Goal: Obtain resource: Download file/media

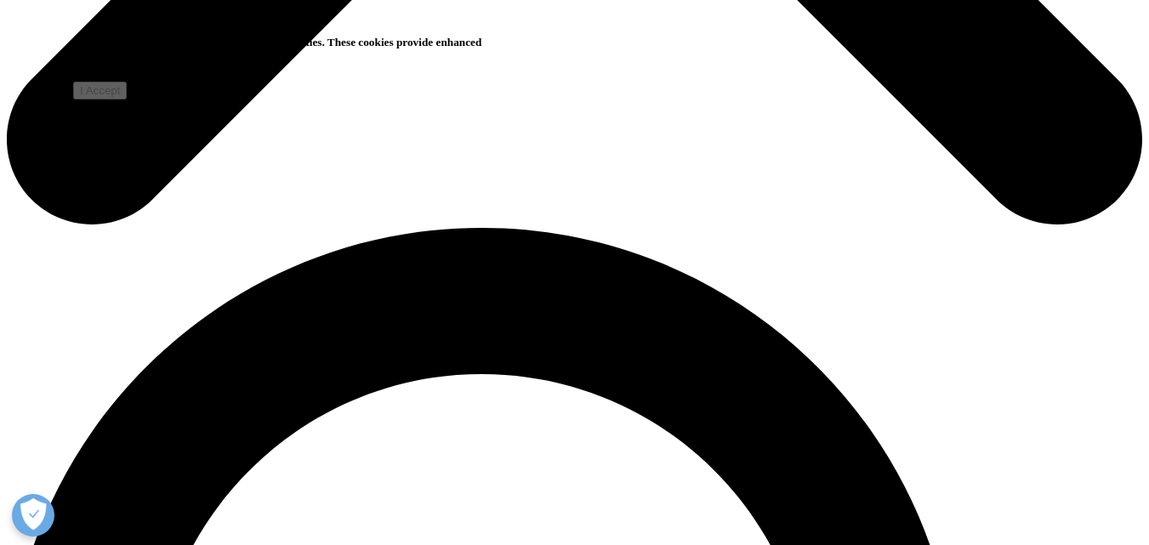
scroll to position [831, 0]
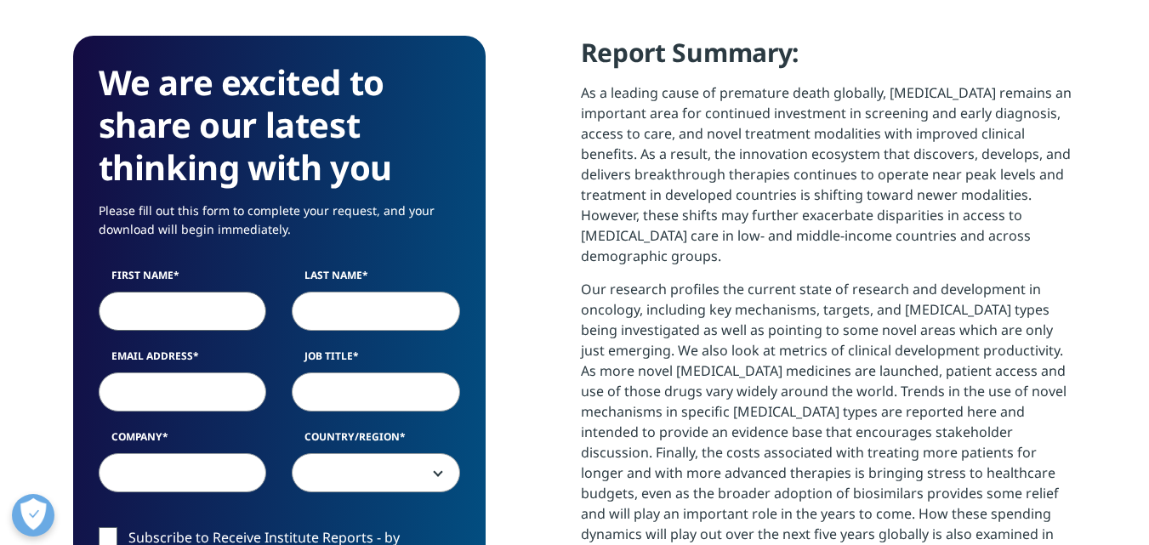
scroll to position [939, 1003]
type input "megat"
type input "helmi"
type input "[EMAIL_ADDRESS][DOMAIN_NAME]"
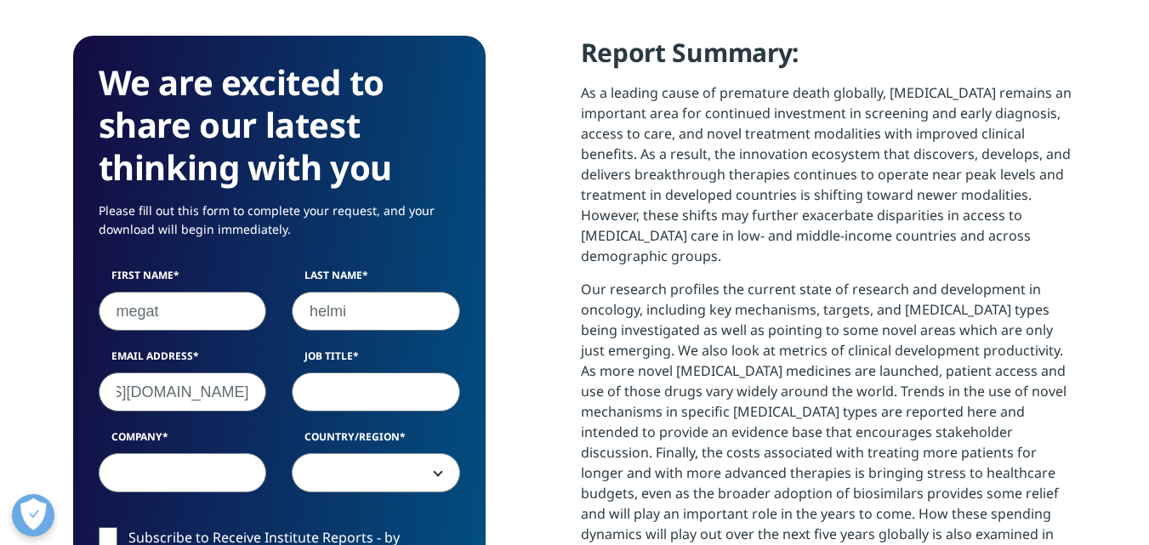
scroll to position [0, 0]
type input "pharmacist"
click at [214, 473] on input "Company" at bounding box center [183, 472] width 168 height 39
type input "duopharma"
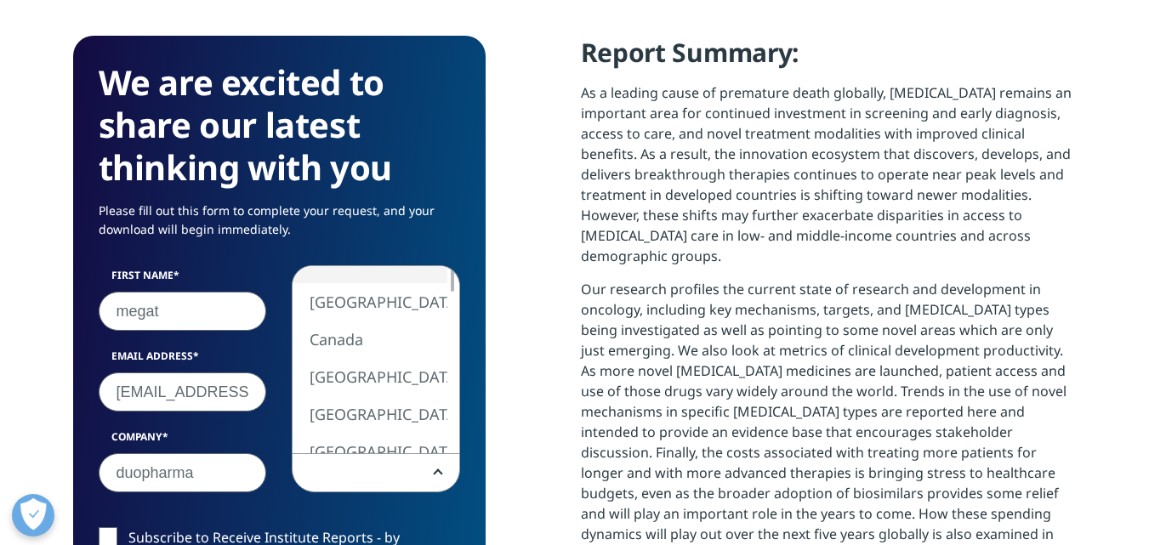
click at [418, 480] on span at bounding box center [375, 473] width 167 height 39
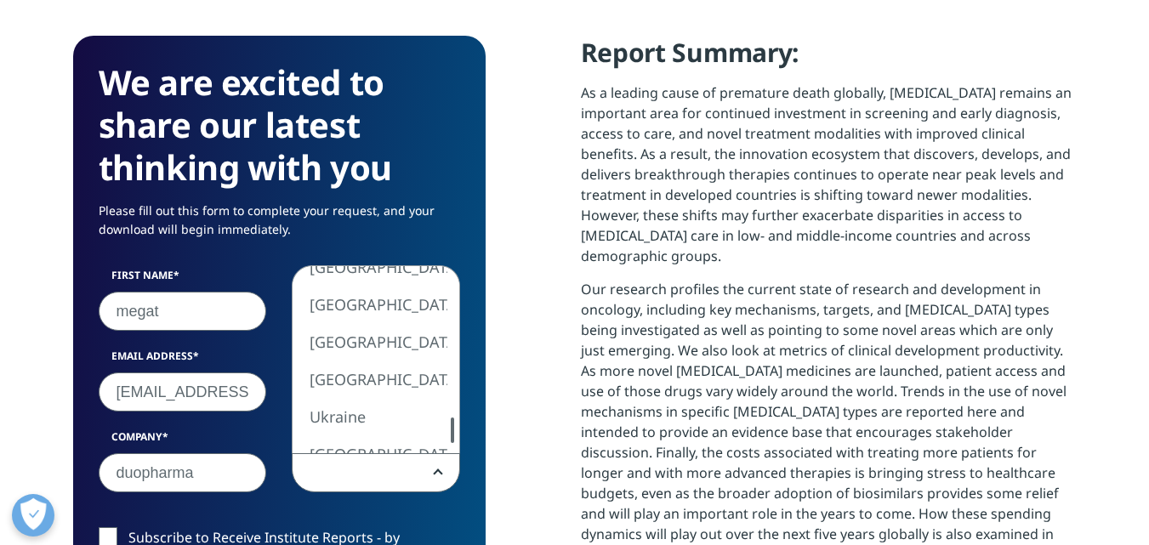
click at [444, 428] on div "[GEOGRAPHIC_DATA] [GEOGRAPHIC_DATA] [GEOGRAPHIC_DATA] [GEOGRAPHIC_DATA] [GEOGRA…" at bounding box center [375, 359] width 167 height 187
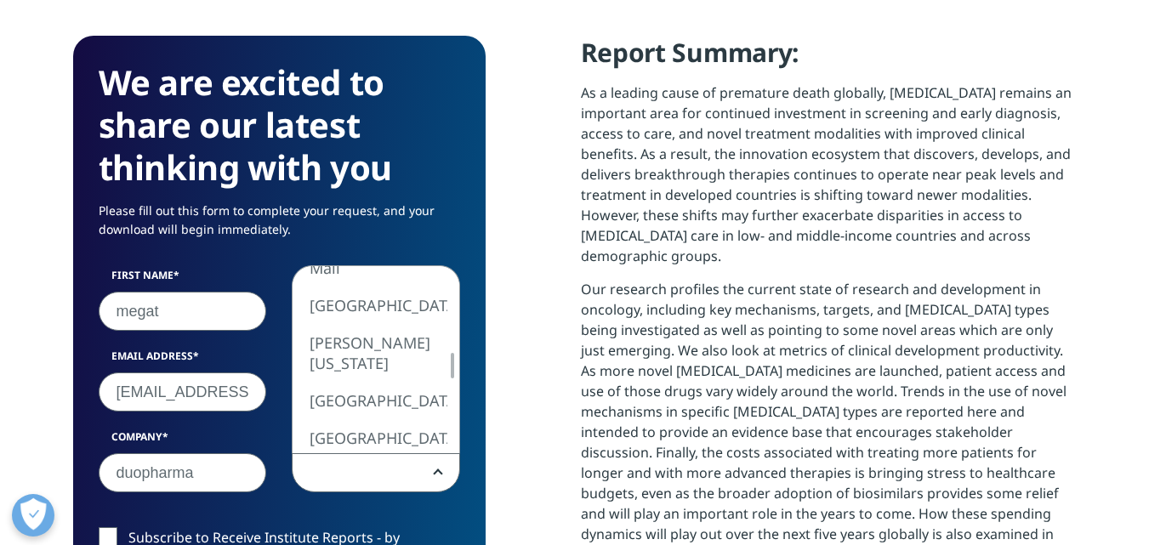
select select "[GEOGRAPHIC_DATA]"
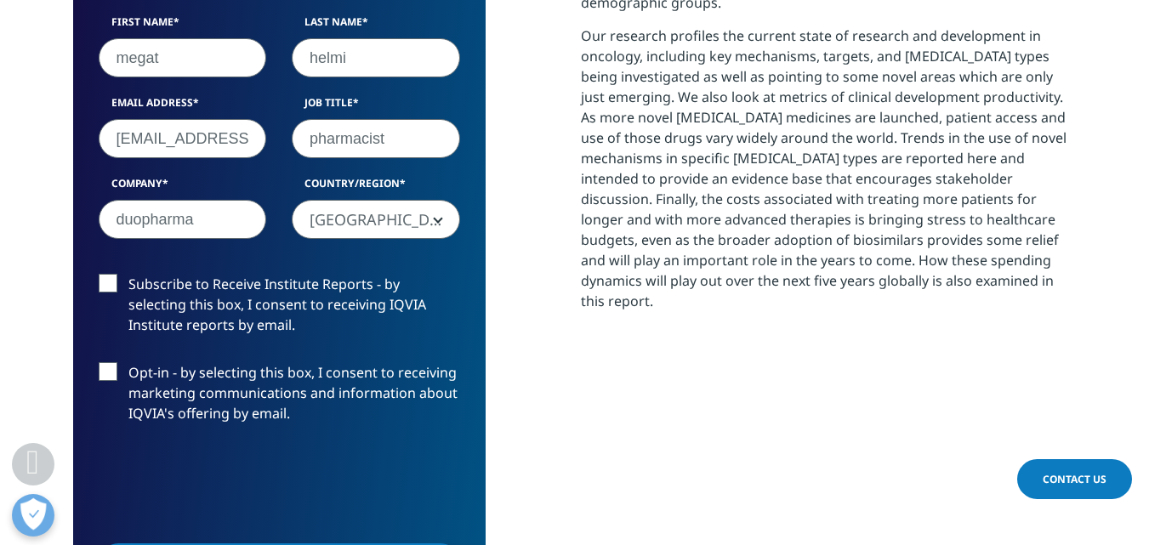
scroll to position [962, 0]
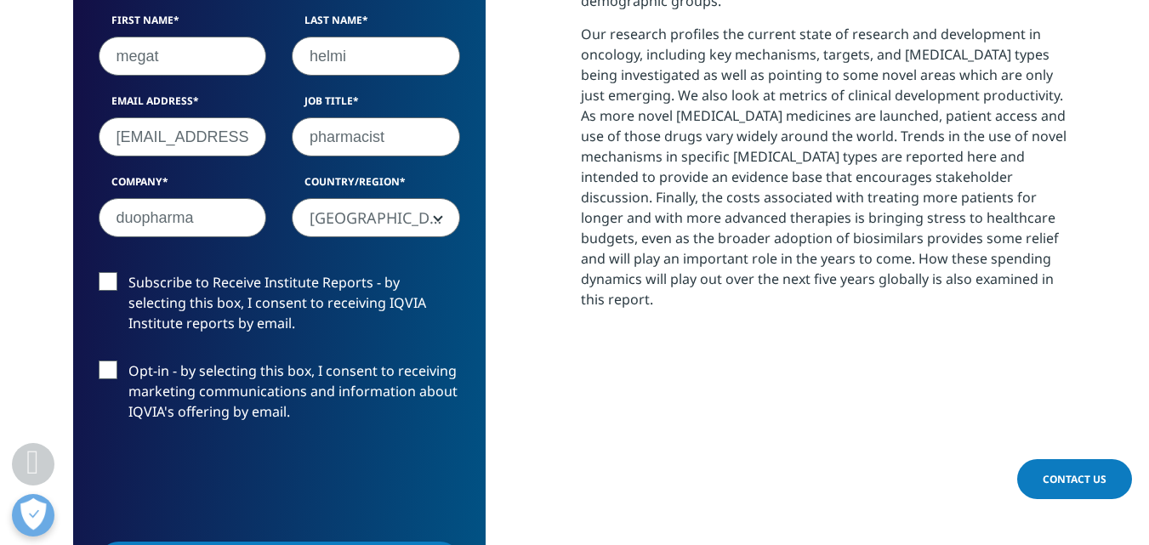
click at [101, 281] on label "Subscribe to Receive Institute Reports - by selecting this box, I consent to re…" at bounding box center [279, 307] width 361 height 71
click at [128, 272] on input "Subscribe to Receive Institute Reports - by selecting this box, I consent to re…" at bounding box center [128, 272] width 0 height 0
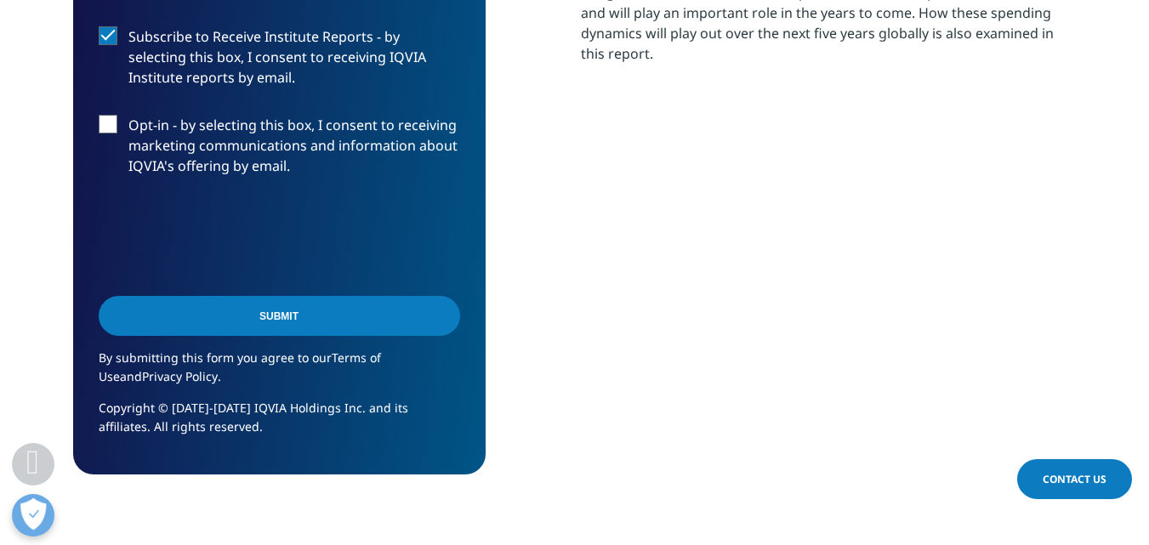
scroll to position [1217, 0]
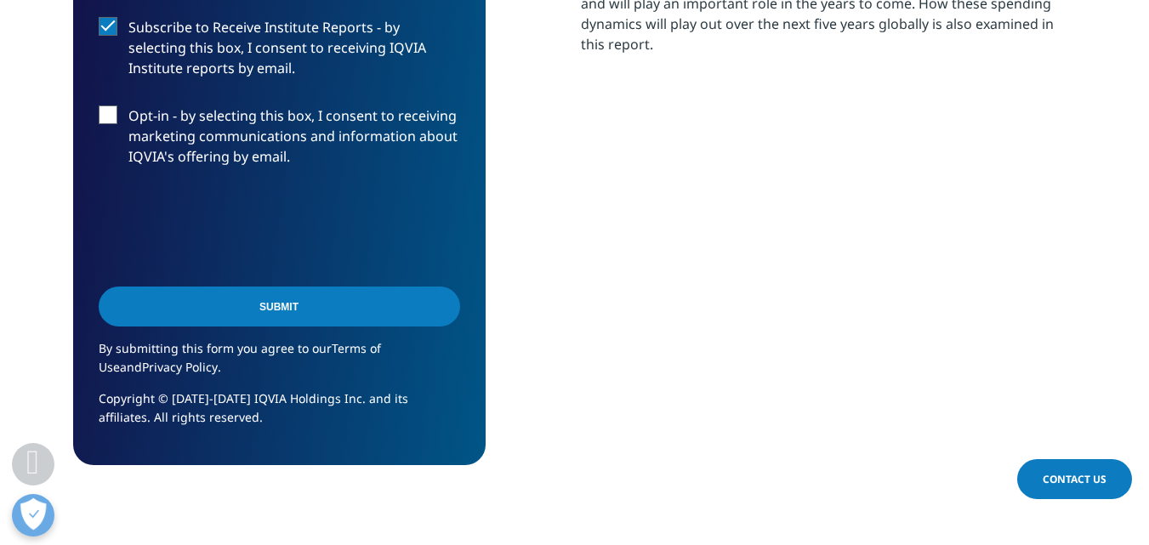
click at [164, 299] on input "Submit" at bounding box center [279, 307] width 361 height 40
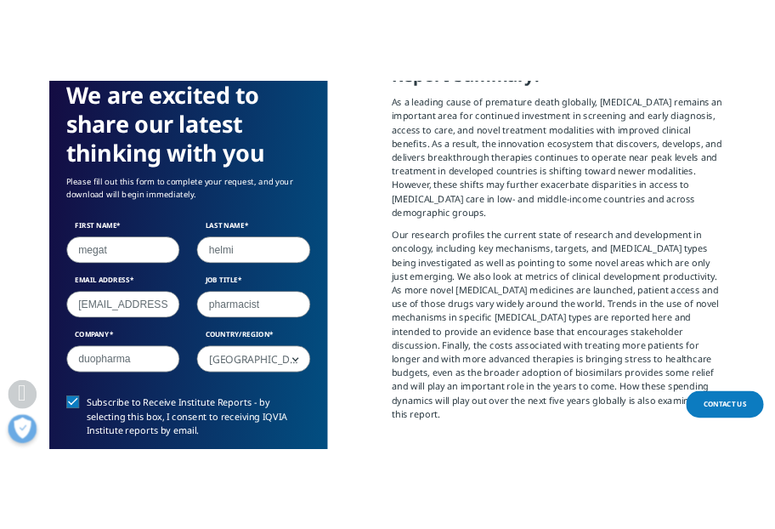
scroll to position [501, 1003]
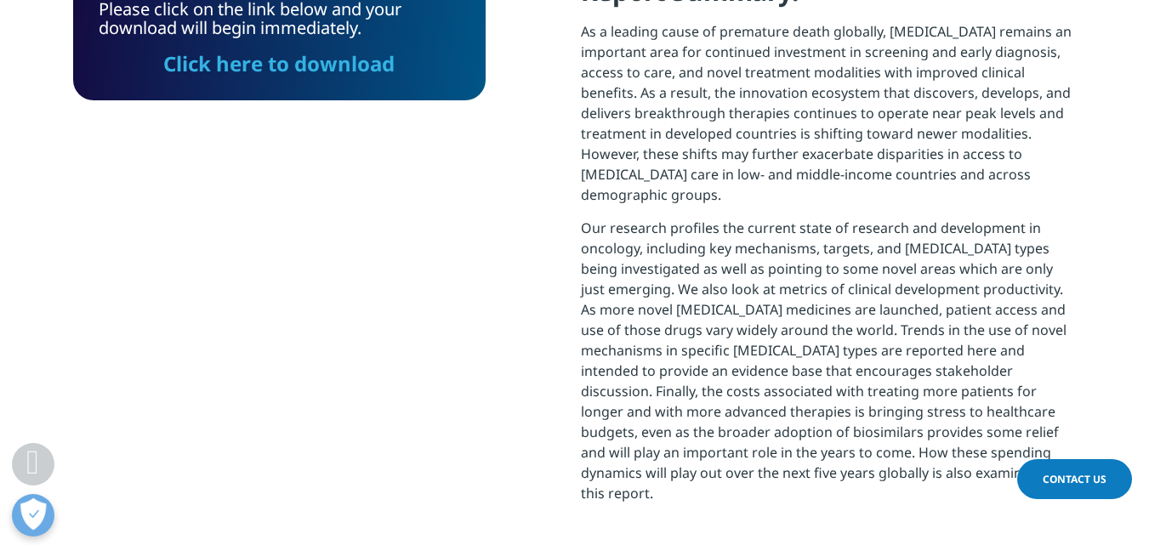
click at [293, 66] on link "Click here to download" at bounding box center [278, 63] width 231 height 28
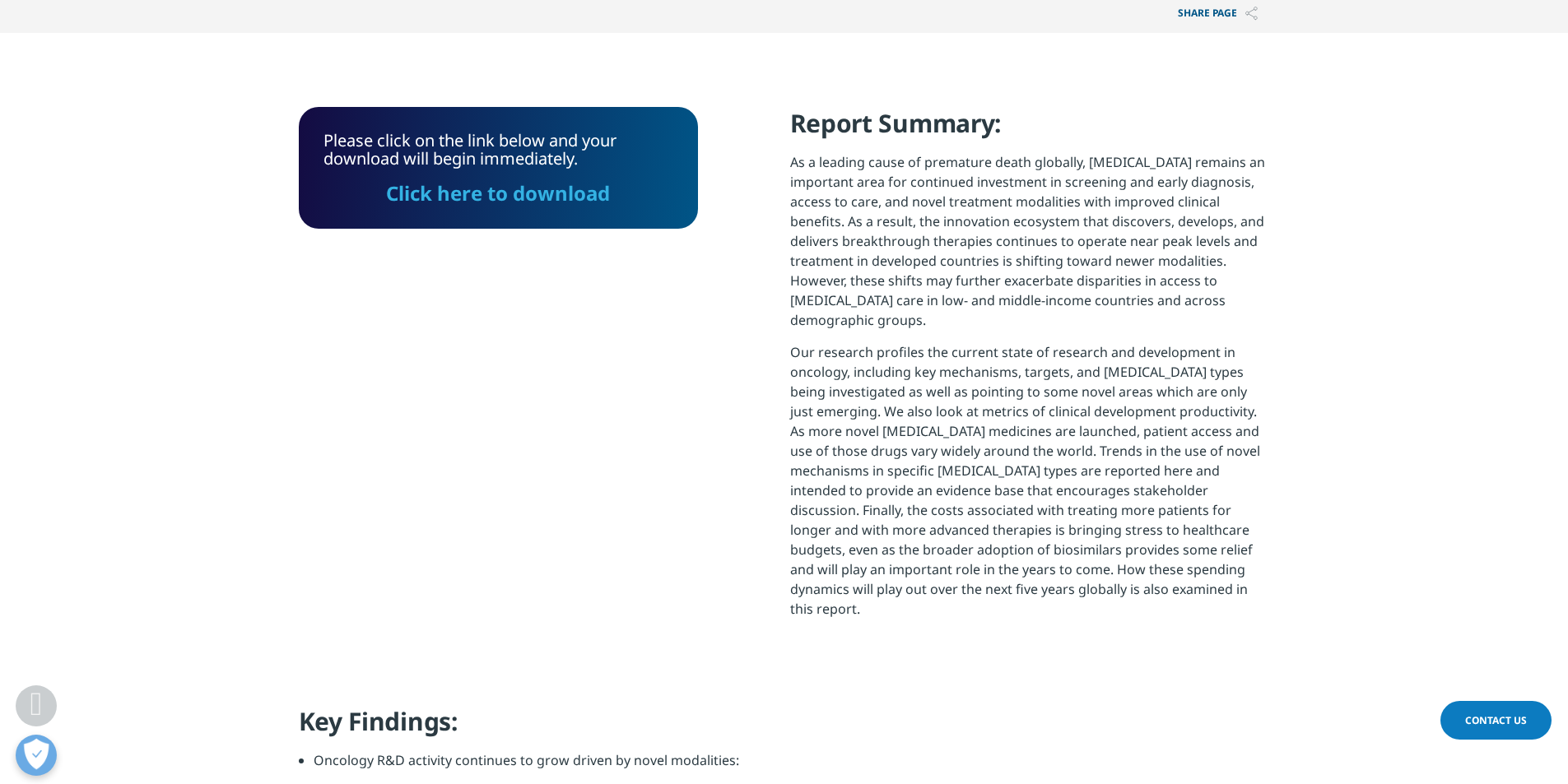
scroll to position [498, 0]
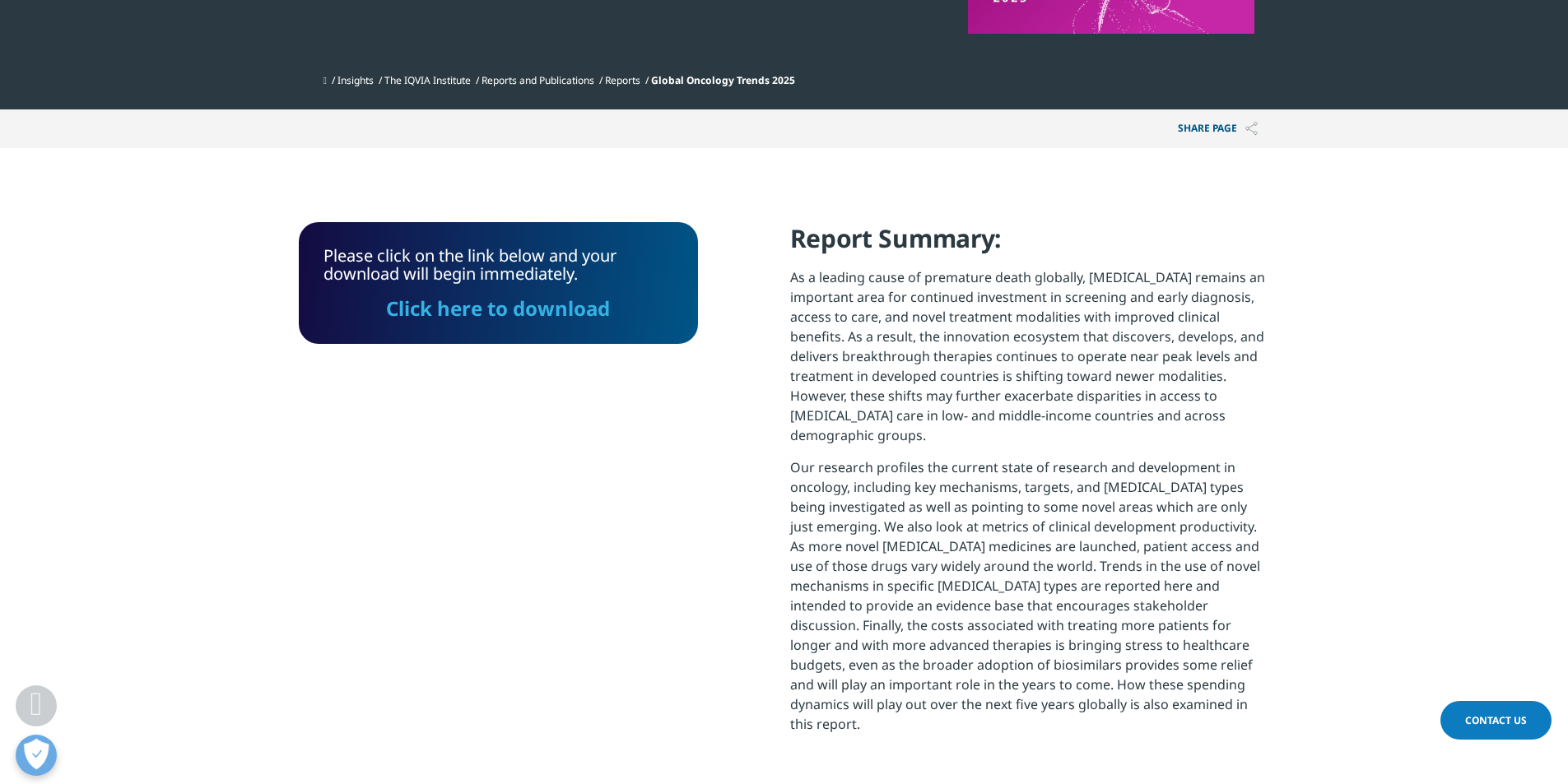
click at [501, 311] on link "Click here to download" at bounding box center [498, 308] width 224 height 27
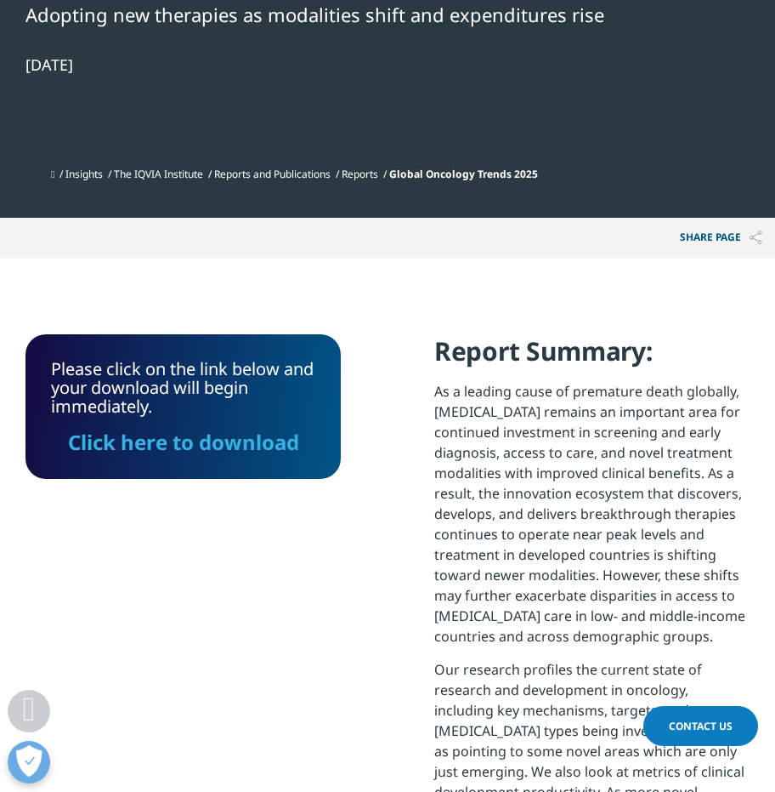
scroll to position [684, 0]
